Goal: Register for event/course

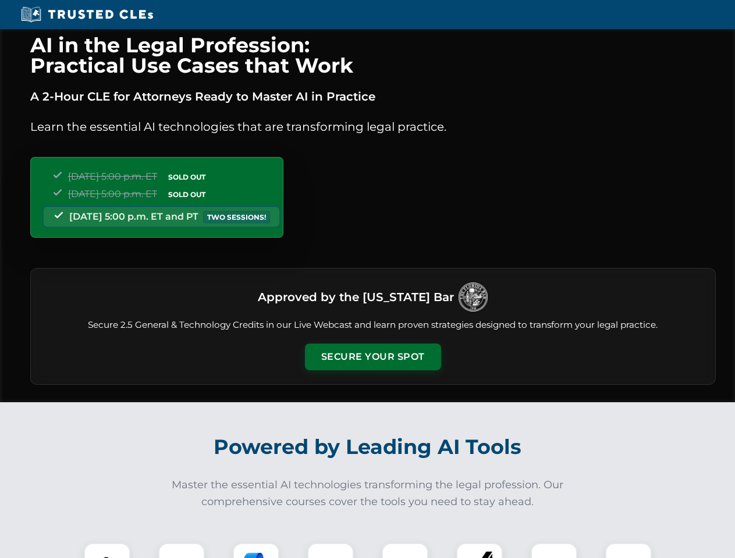
click at [372, 357] on button "Secure Your Spot" at bounding box center [373, 357] width 136 height 27
click at [107, 551] on img at bounding box center [107, 567] width 34 height 34
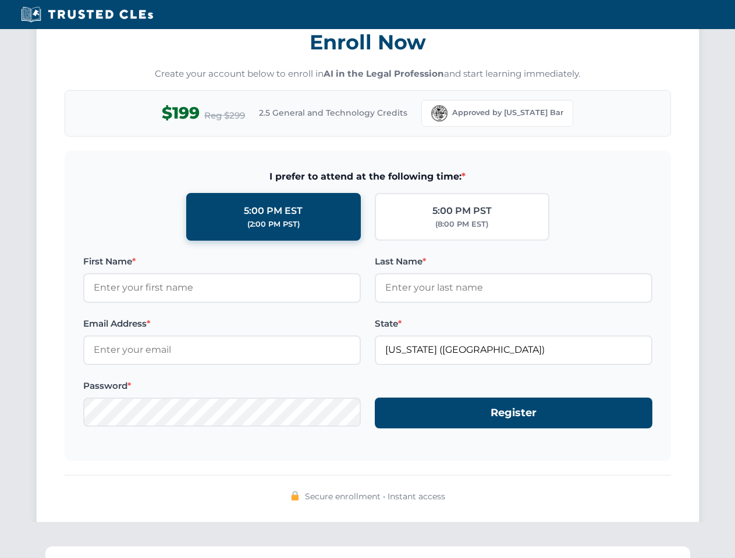
scroll to position [1142, 0]
